Goal: Check status: Check status

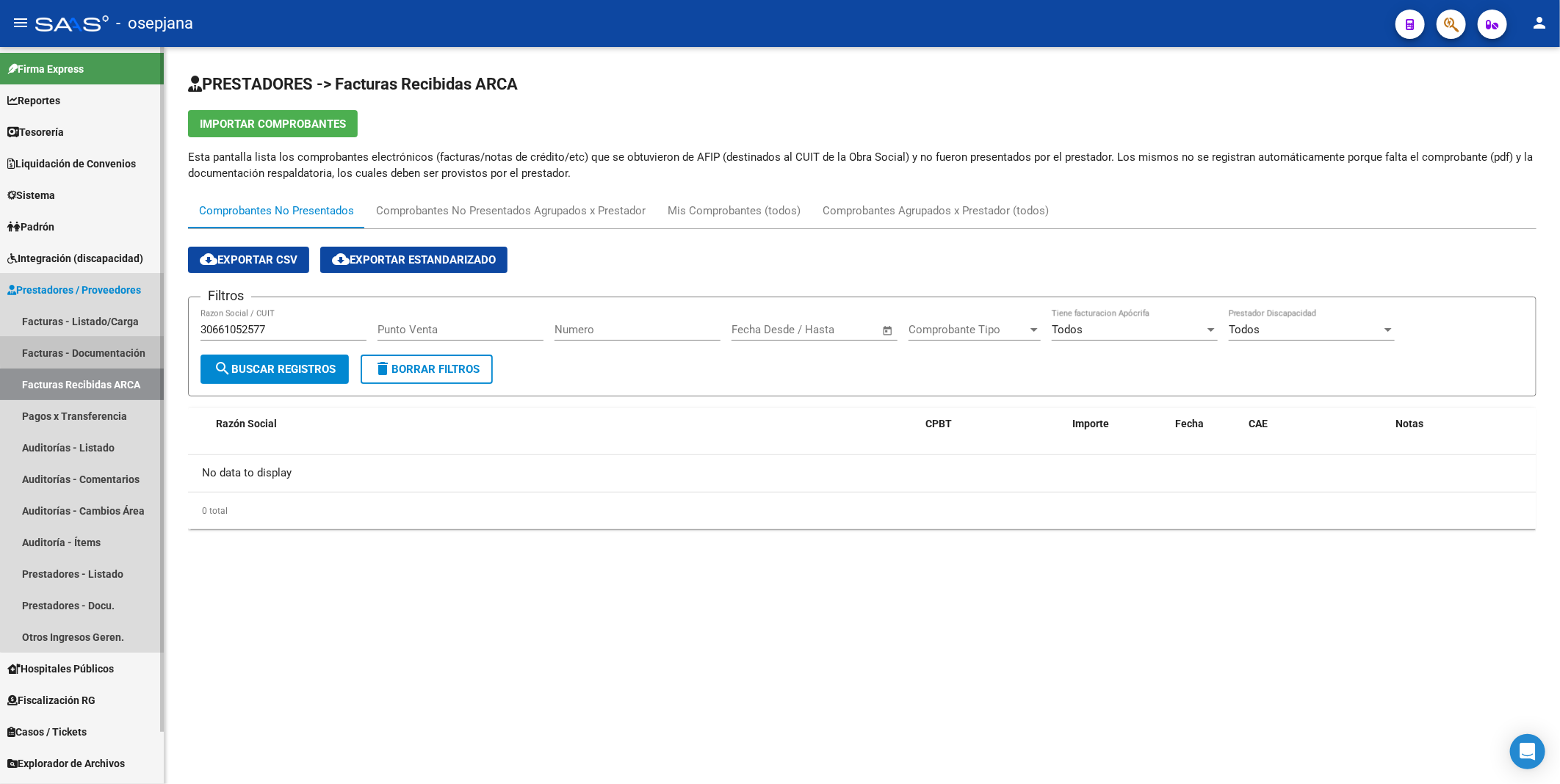
click at [83, 349] on link "Facturas - Documentación" at bounding box center [82, 352] width 164 height 31
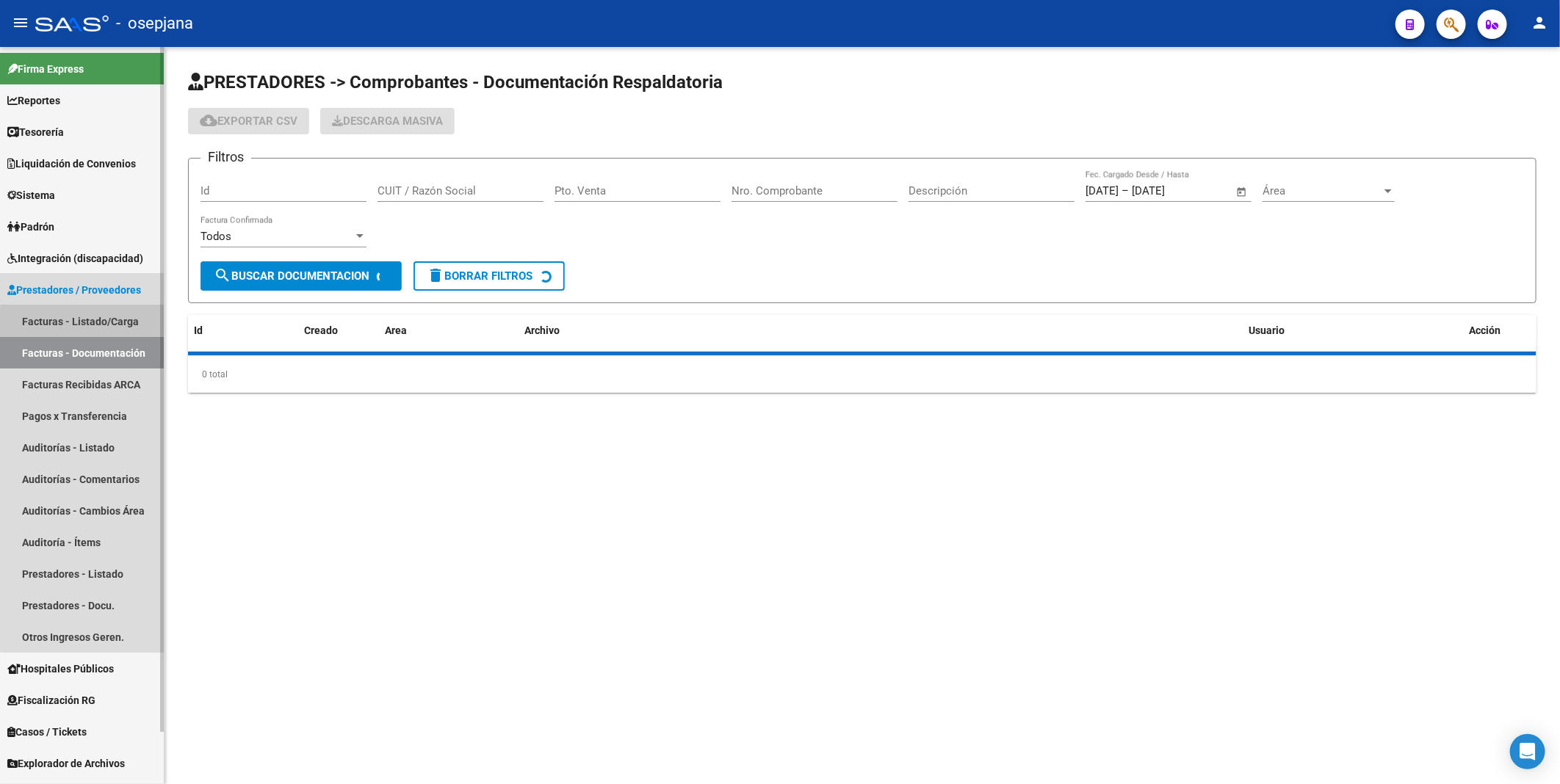
click at [87, 323] on link "Facturas - Listado/Carga" at bounding box center [82, 321] width 164 height 31
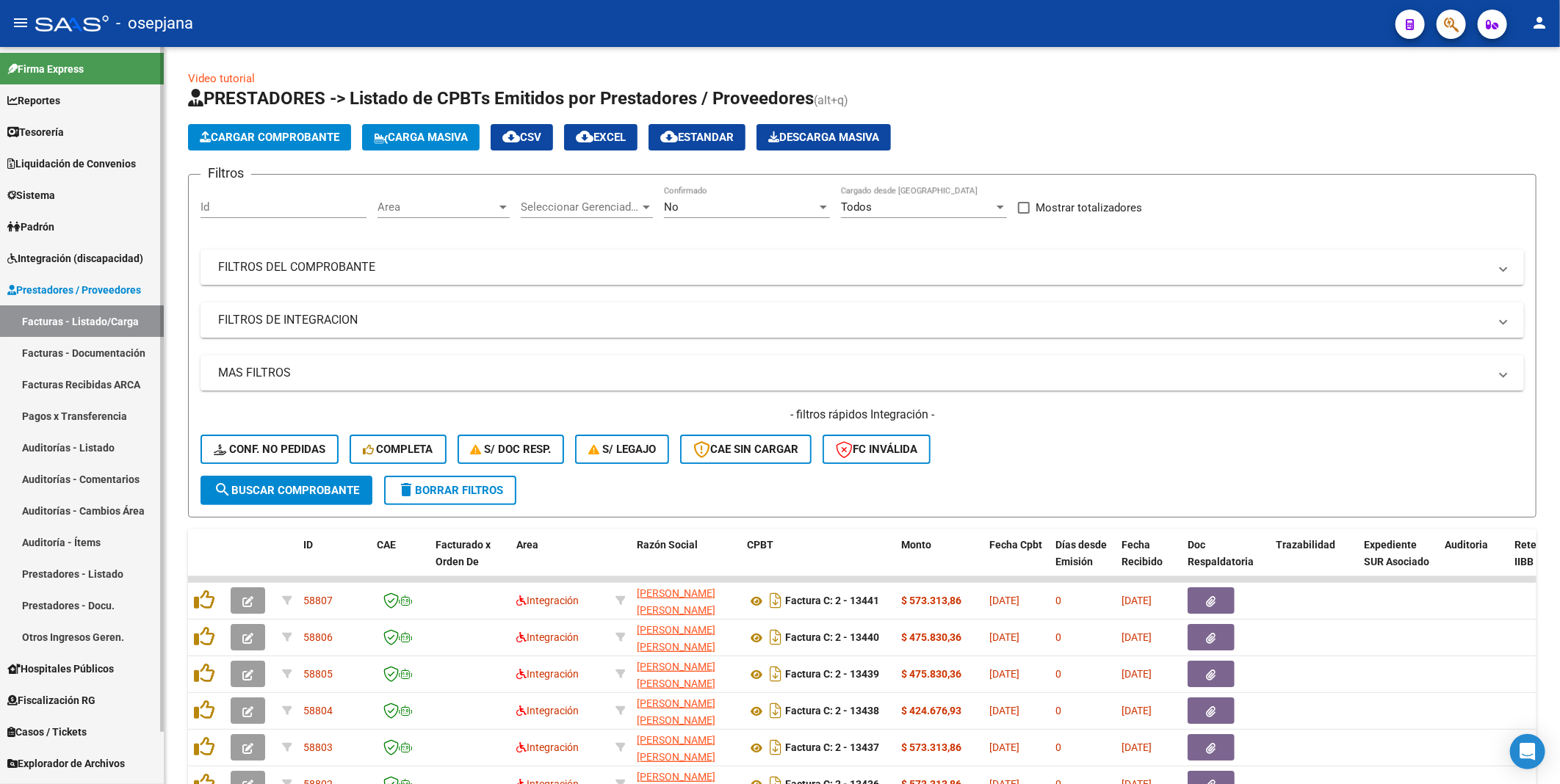
click at [92, 291] on span "Prestadores / Proveedores" at bounding box center [73, 290] width 134 height 16
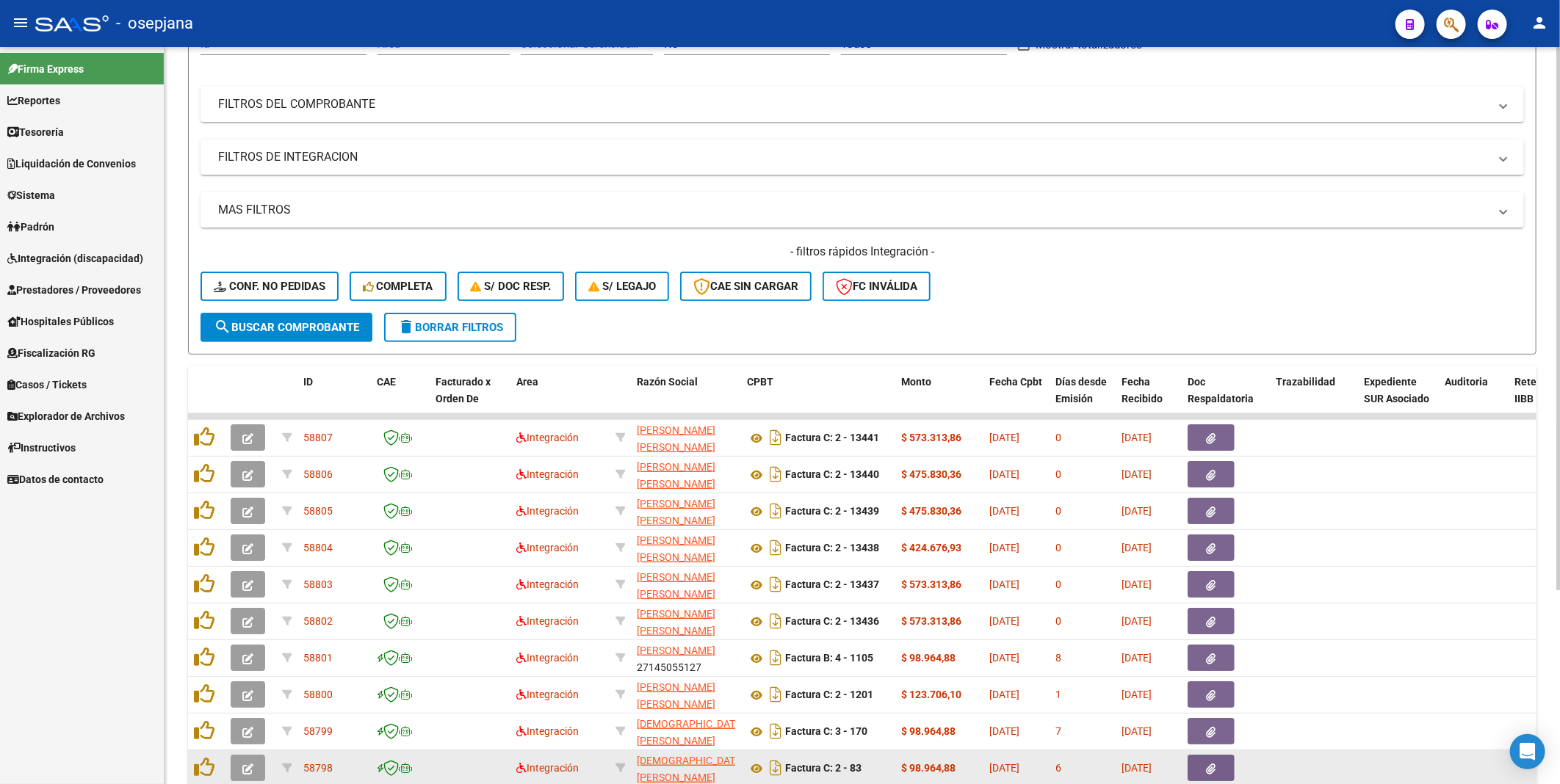
scroll to position [264, 0]
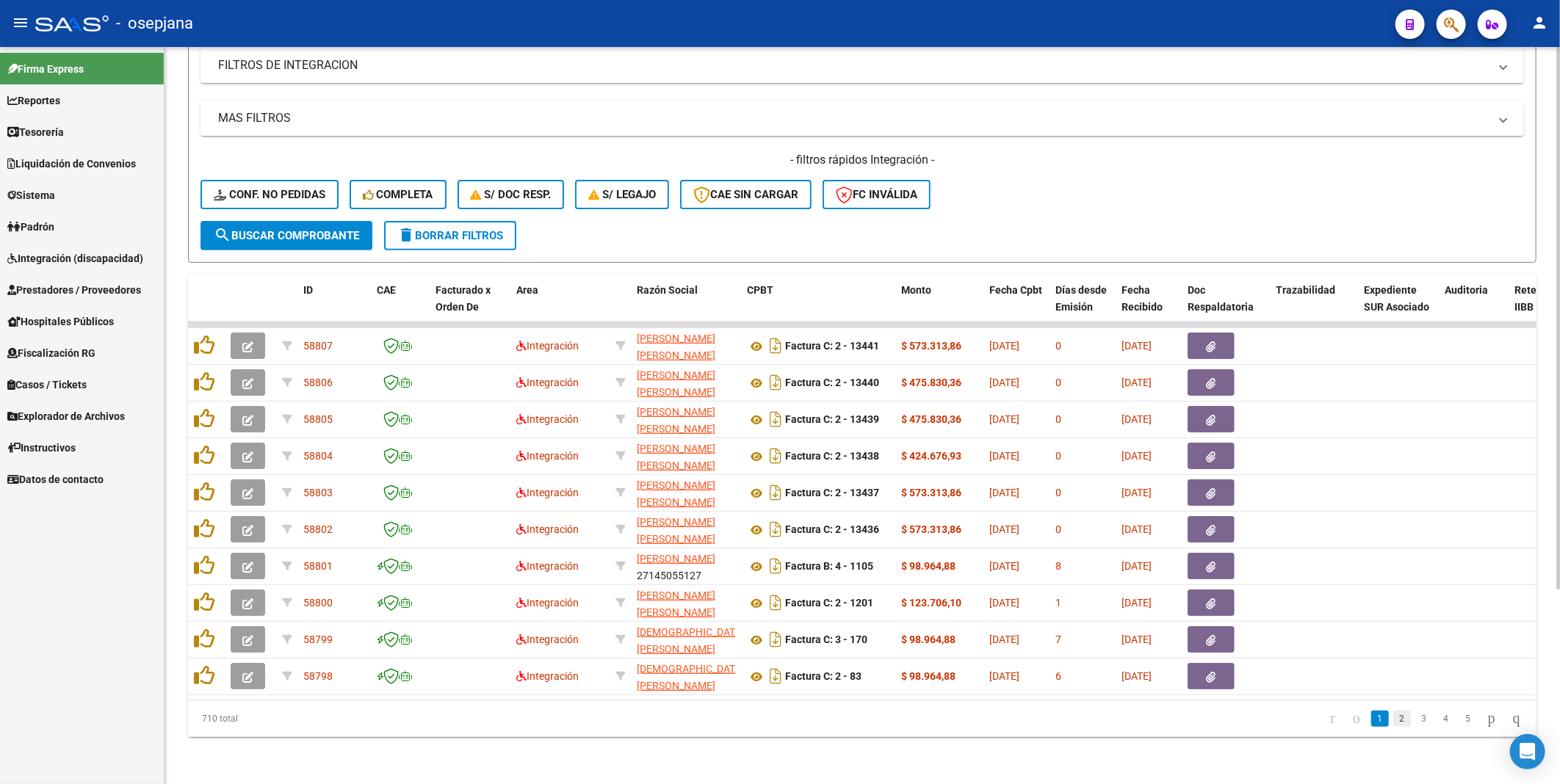
click at [1393, 719] on link "2" at bounding box center [1402, 719] width 18 height 16
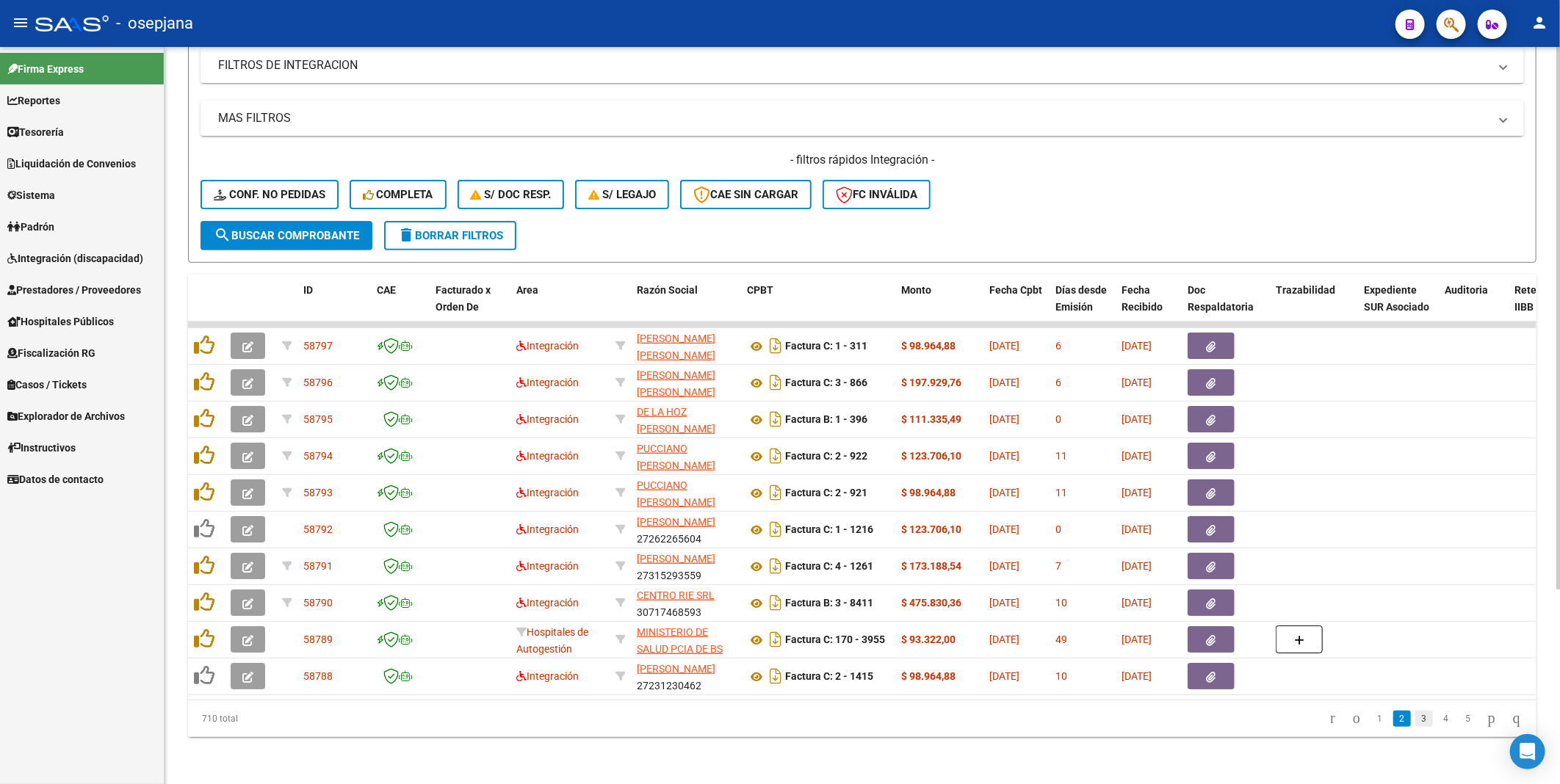
click at [1415, 723] on link "3" at bounding box center [1424, 719] width 18 height 16
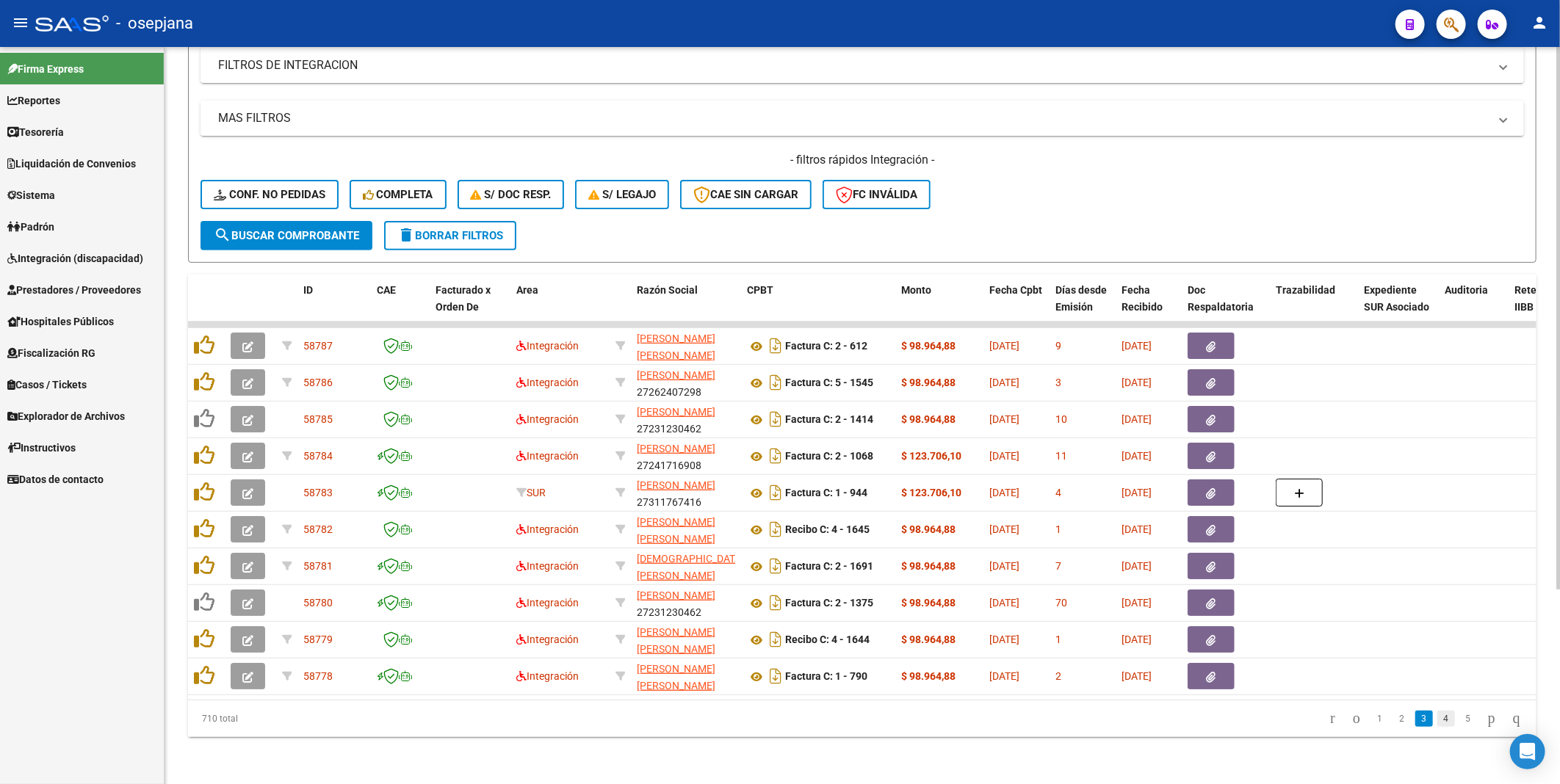
click at [1437, 721] on link "4" at bounding box center [1446, 719] width 18 height 16
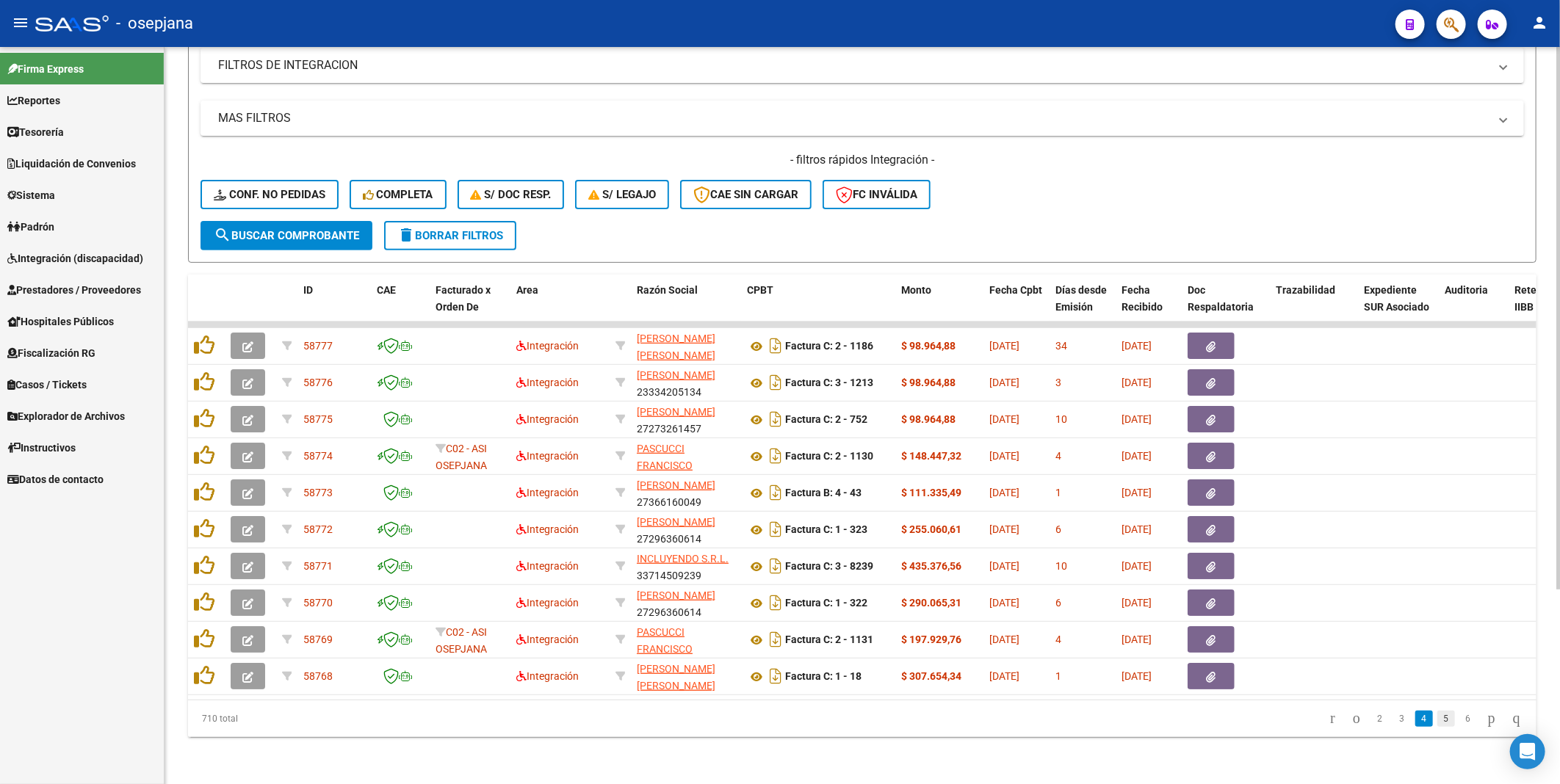
click at [1437, 724] on link "5" at bounding box center [1446, 719] width 18 height 16
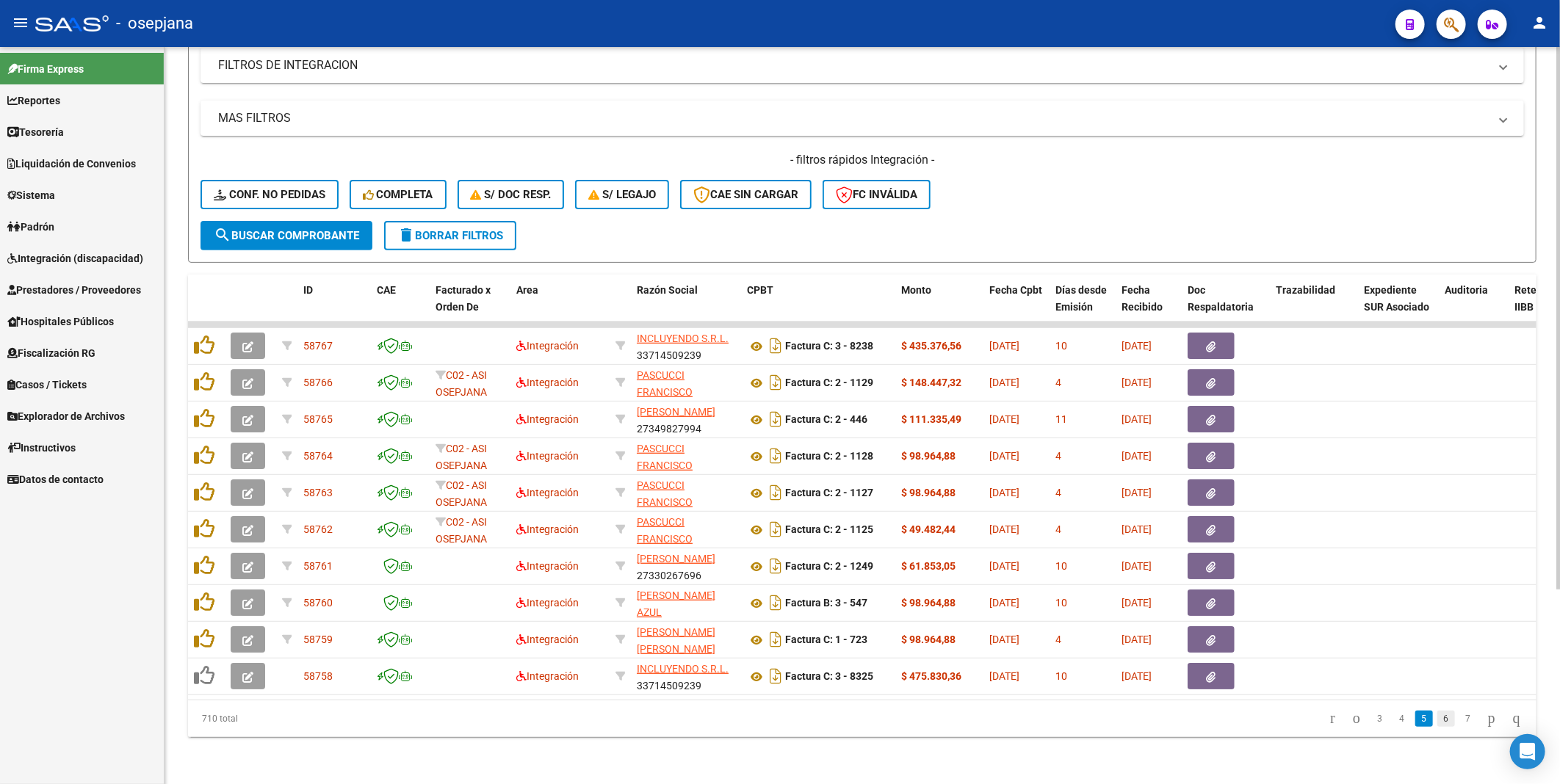
click at [1438, 724] on link "6" at bounding box center [1446, 719] width 18 height 16
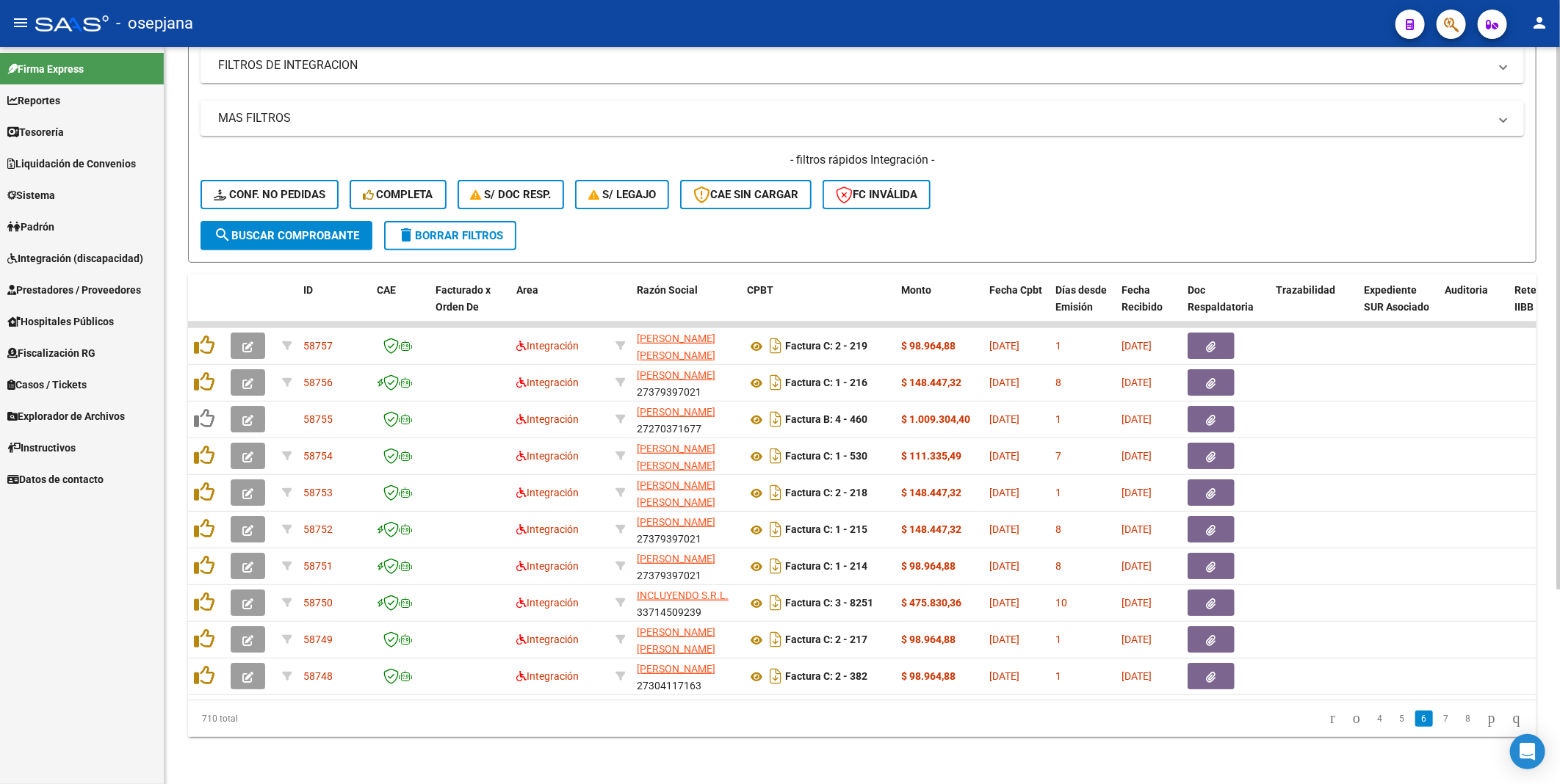
click at [1438, 724] on link "7" at bounding box center [1446, 719] width 18 height 16
